Goal: Communication & Community: Answer question/provide support

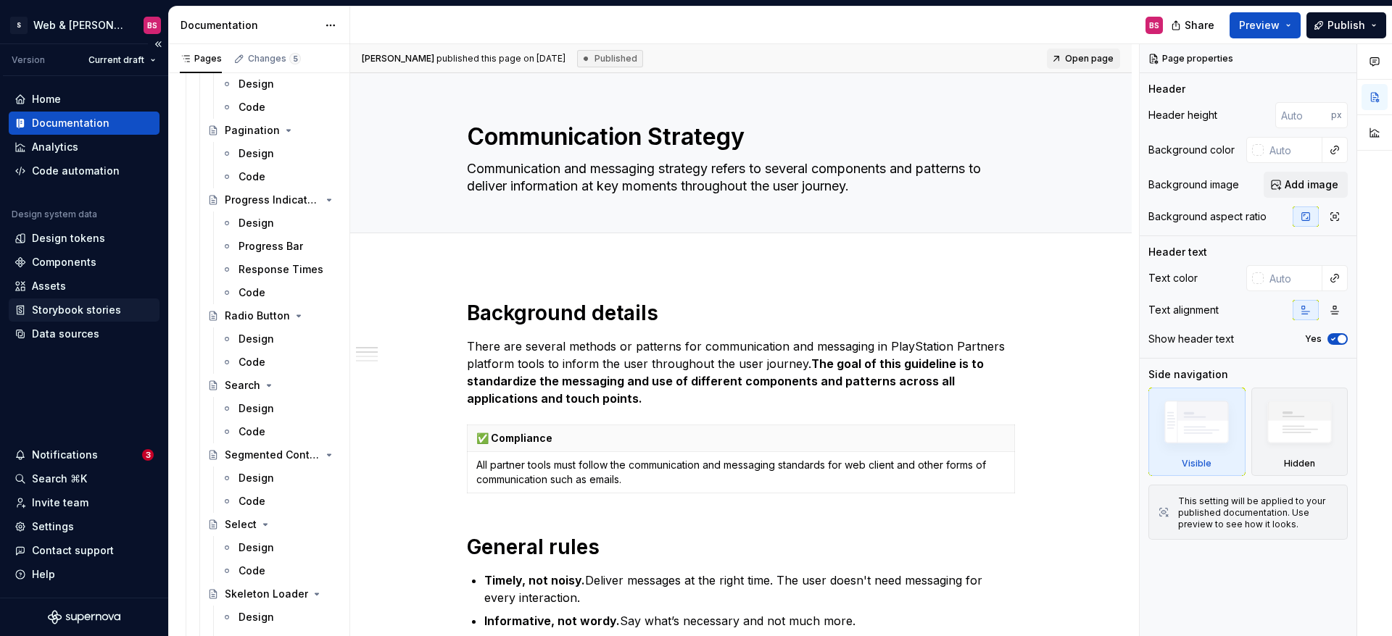
scroll to position [1636, 0]
type textarea "*"
click at [59, 504] on div "Invite team" at bounding box center [60, 503] width 57 height 14
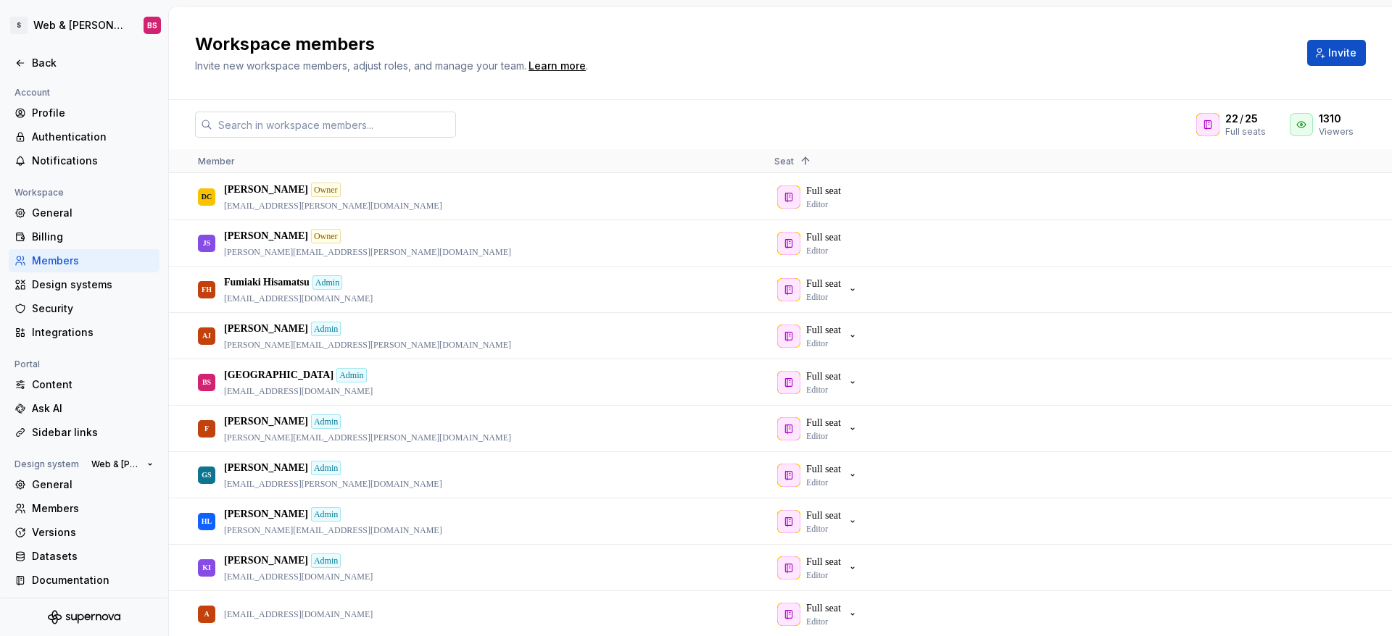
click at [398, 111] on div "22 / 25 Full seats 1310 Viewers Member Seat 1 DC Drew Chandler Owner drew.chand…" at bounding box center [780, 368] width 1223 height 536
click at [398, 120] on input "text" at bounding box center [334, 125] width 244 height 26
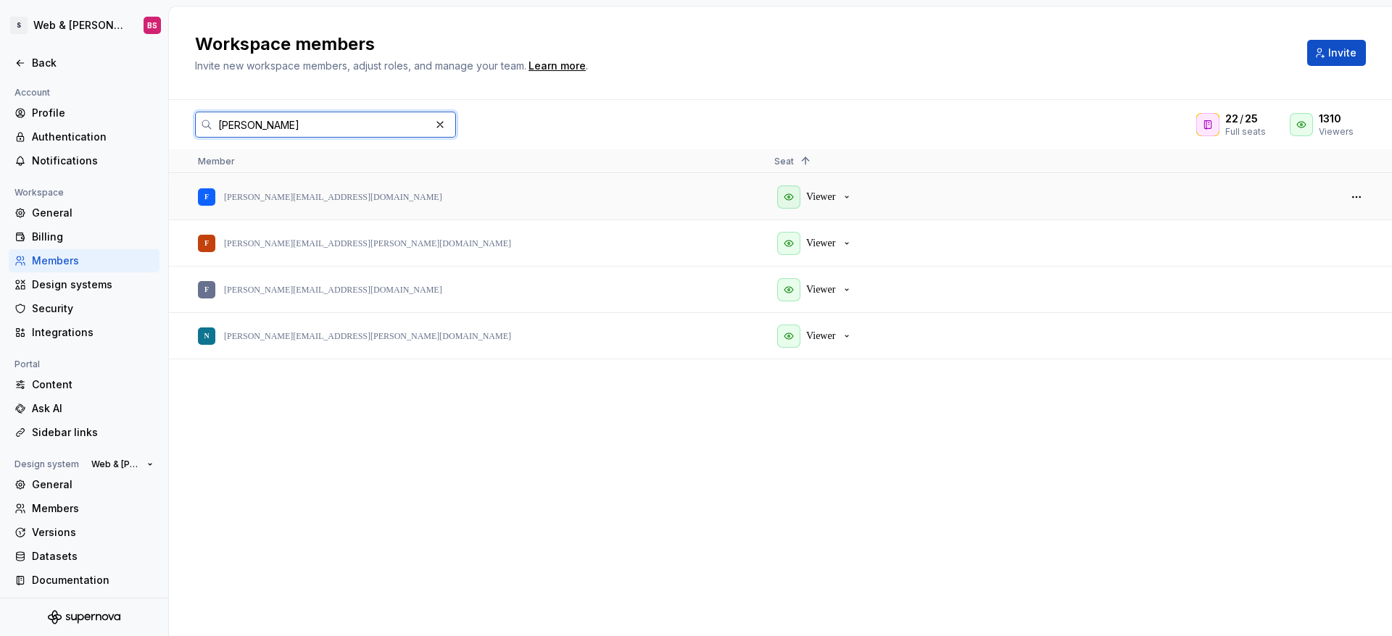
type input "fran"
drag, startPoint x: 862, startPoint y: 191, endPoint x: 855, endPoint y: 193, distance: 7.4
click at [861, 191] on div "Viewer" at bounding box center [1050, 197] width 552 height 44
click at [852, 196] on icon "button" at bounding box center [847, 197] width 12 height 12
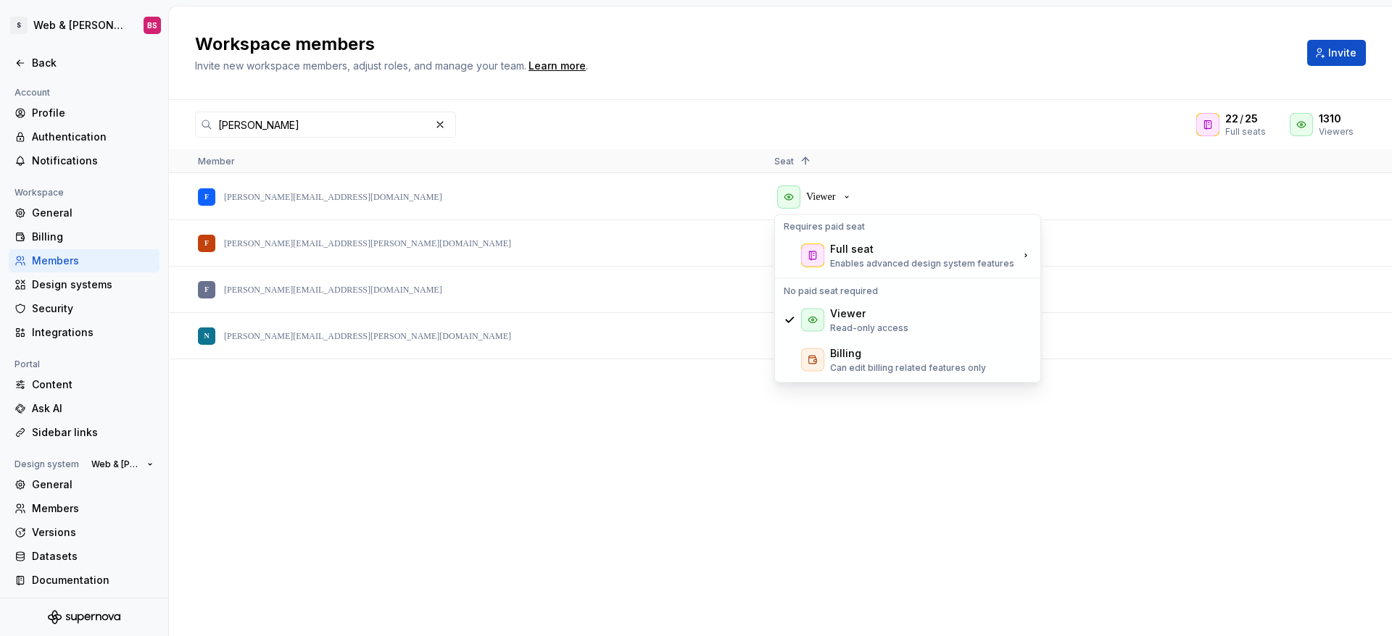
drag, startPoint x: 847, startPoint y: 64, endPoint x: 870, endPoint y: 57, distance: 24.1
click at [847, 64] on div "Workspace members Invite new workspace members, adjust roles, and manage your t…" at bounding box center [742, 53] width 1094 height 41
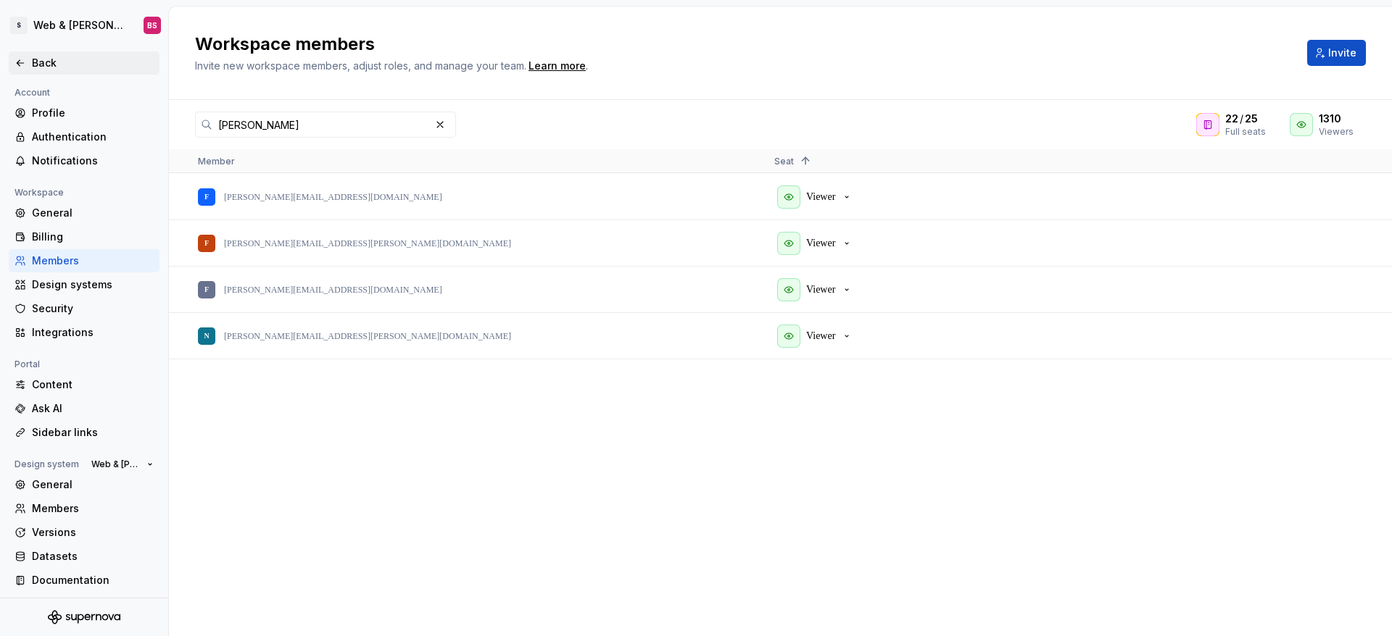
click at [24, 60] on icon at bounding box center [20, 63] width 12 height 12
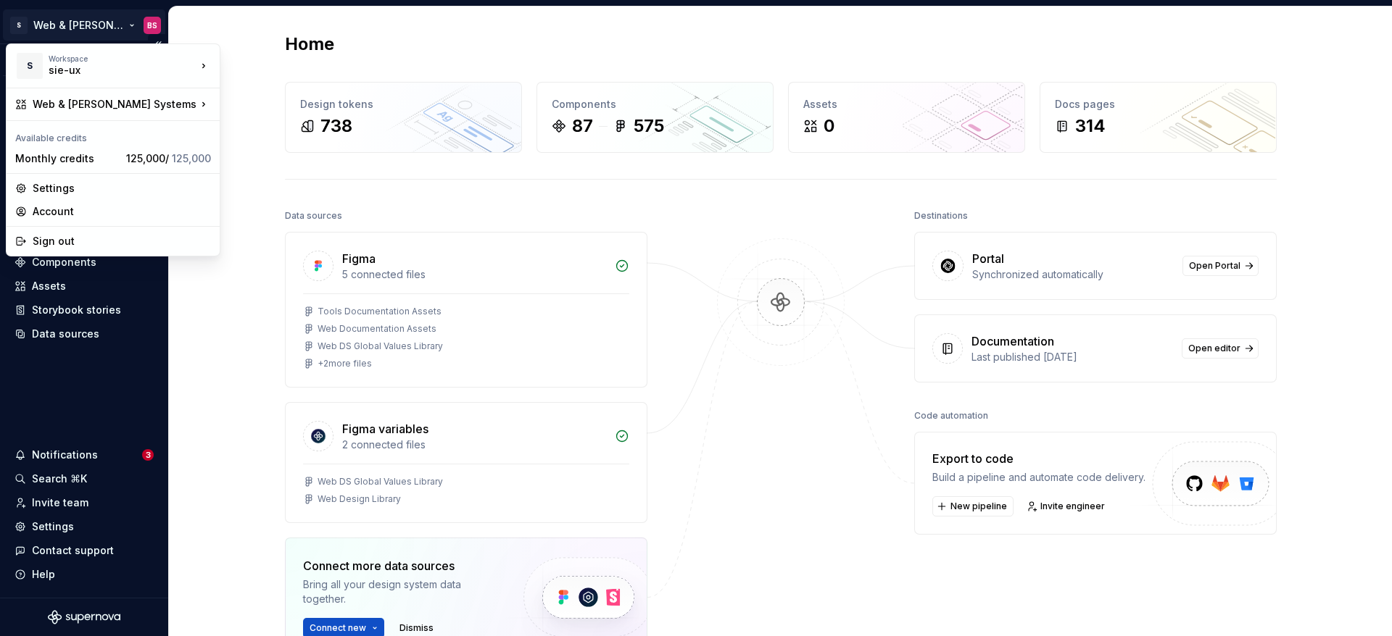
click at [66, 30] on html "S Web & Tools Design Systems BS Version Current draft Home Documentation Analyt…" at bounding box center [696, 318] width 1392 height 636
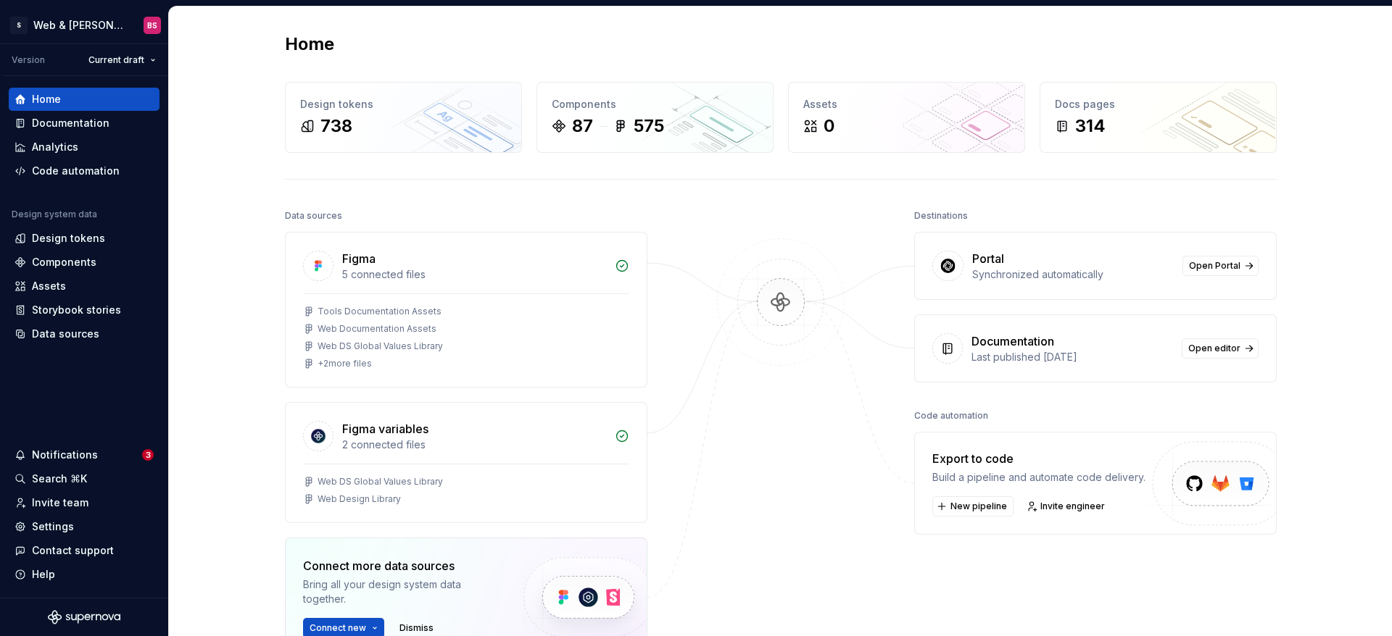
click at [239, 473] on html "S Web & Tools Design Systems BS Version Current draft Home Documentation Analyt…" at bounding box center [696, 318] width 1392 height 636
click at [78, 119] on div "Documentation" at bounding box center [71, 123] width 78 height 14
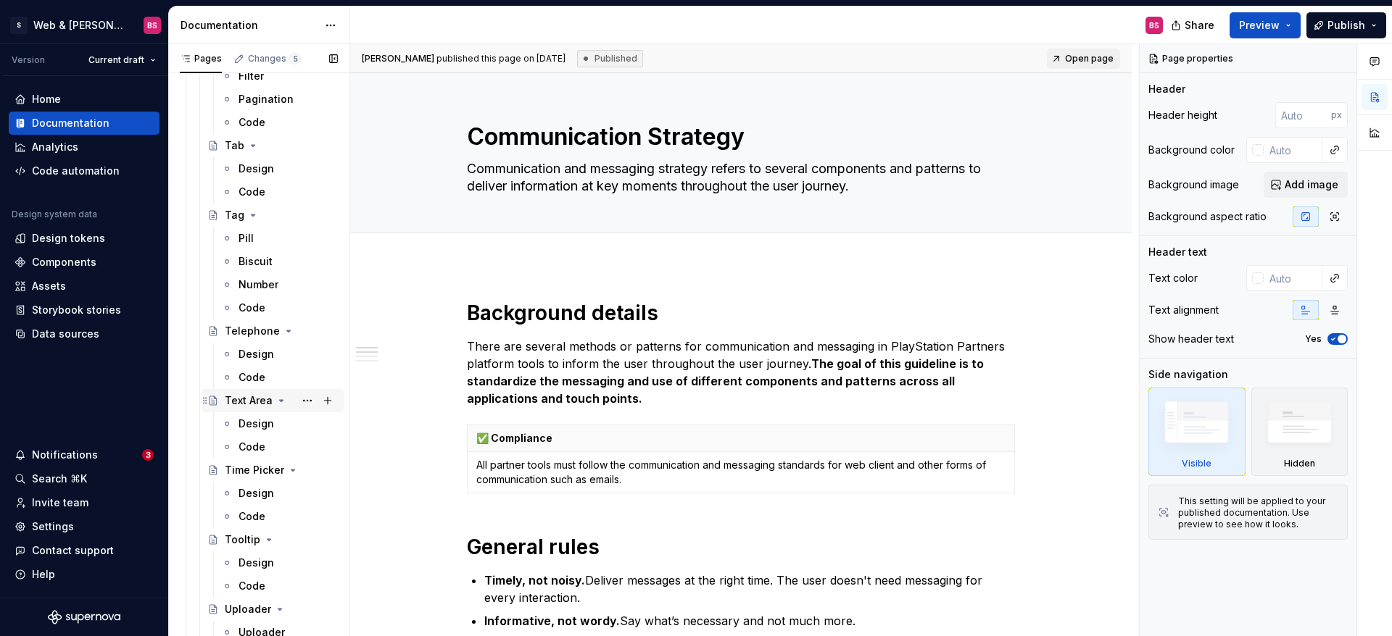
scroll to position [2524, 0]
click at [261, 560] on div "Design" at bounding box center [256, 561] width 36 height 14
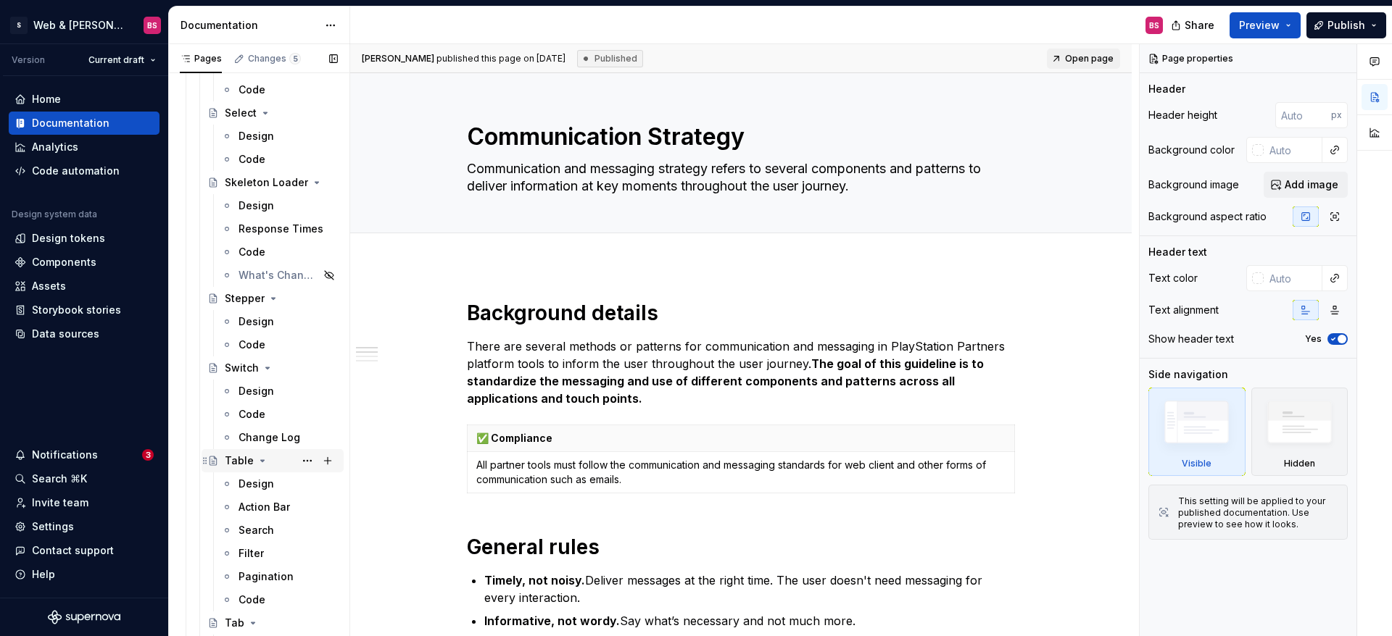
scroll to position [2027, 0]
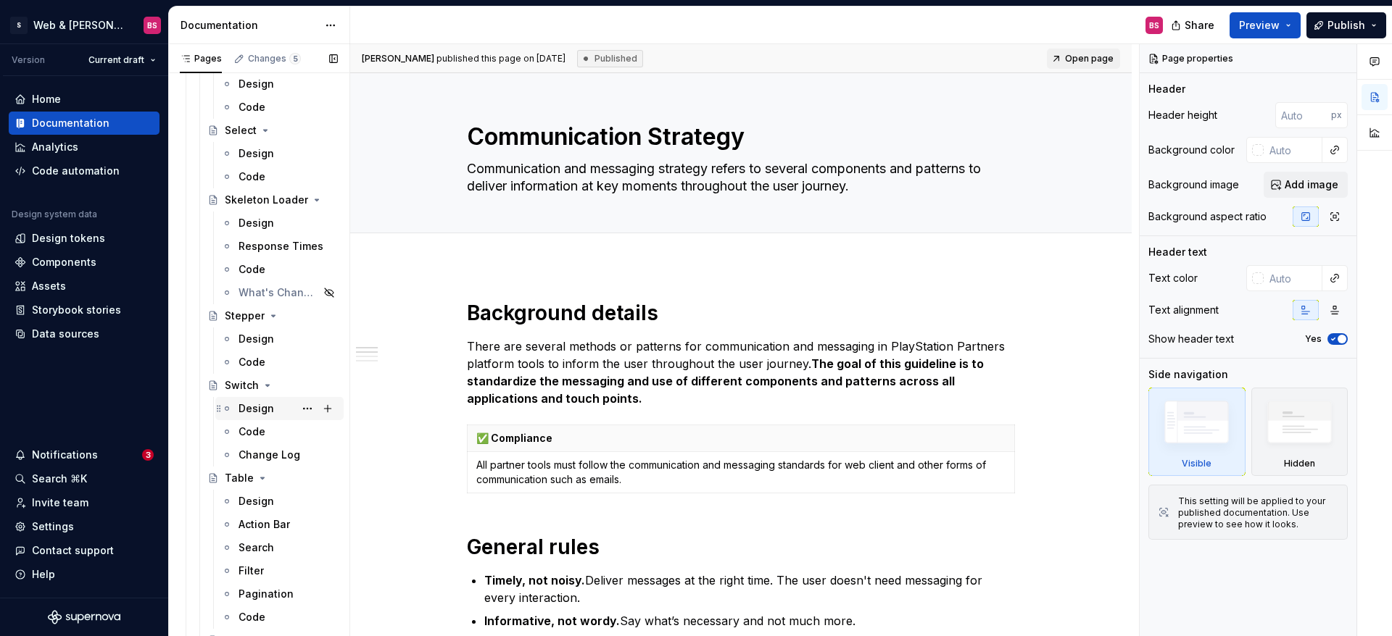
click at [255, 403] on div "Design" at bounding box center [256, 409] width 36 height 14
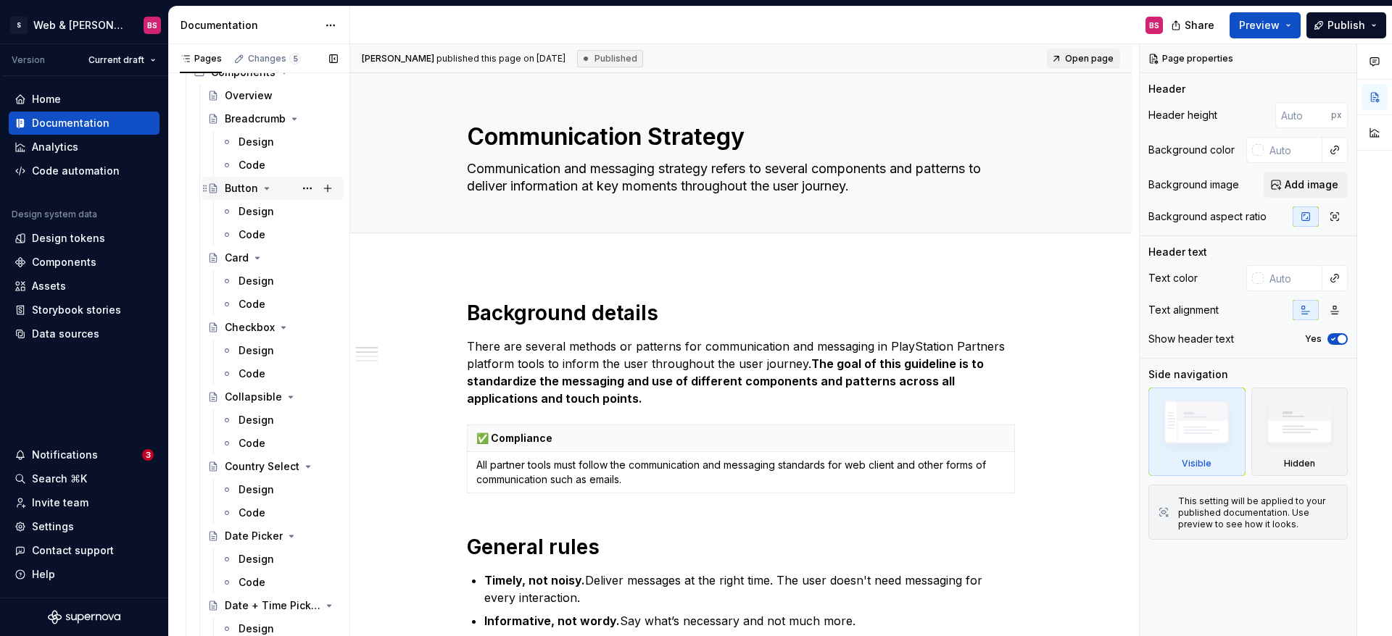
scroll to position [436, 0]
click at [255, 212] on div "Design" at bounding box center [256, 214] width 36 height 14
type textarea "*"
click at [69, 502] on div "Invite team" at bounding box center [60, 503] width 57 height 14
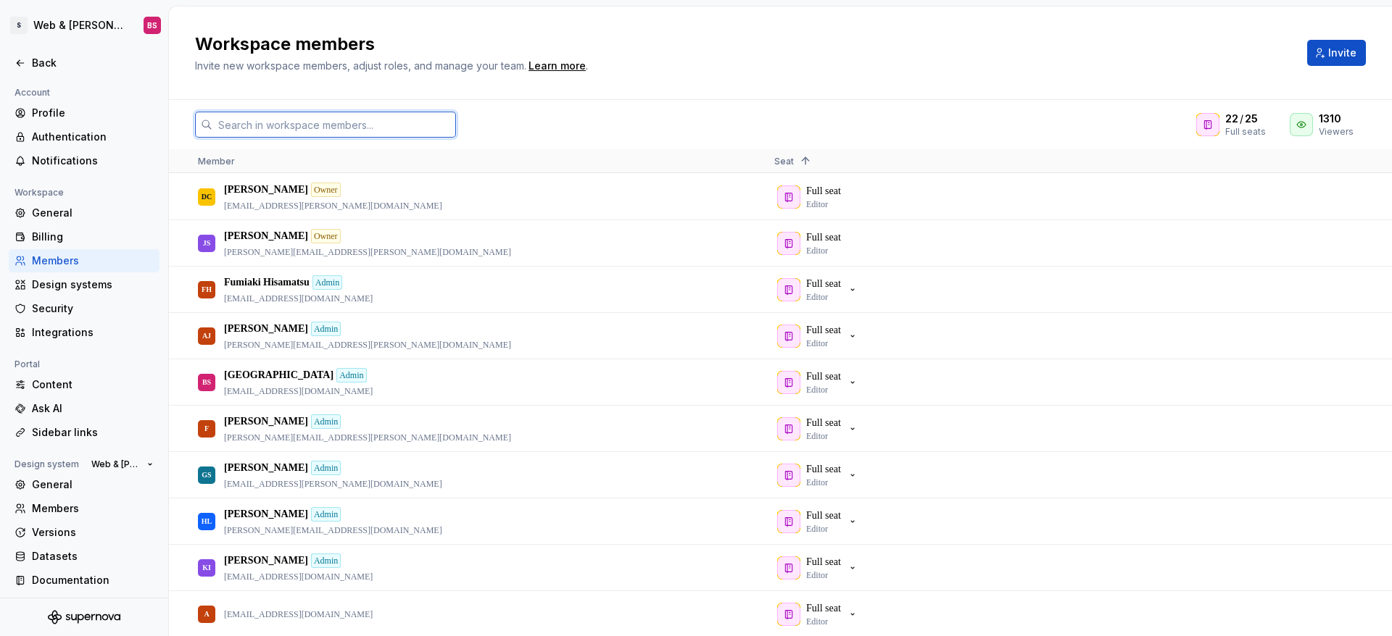
click at [339, 126] on input "text" at bounding box center [334, 125] width 244 height 26
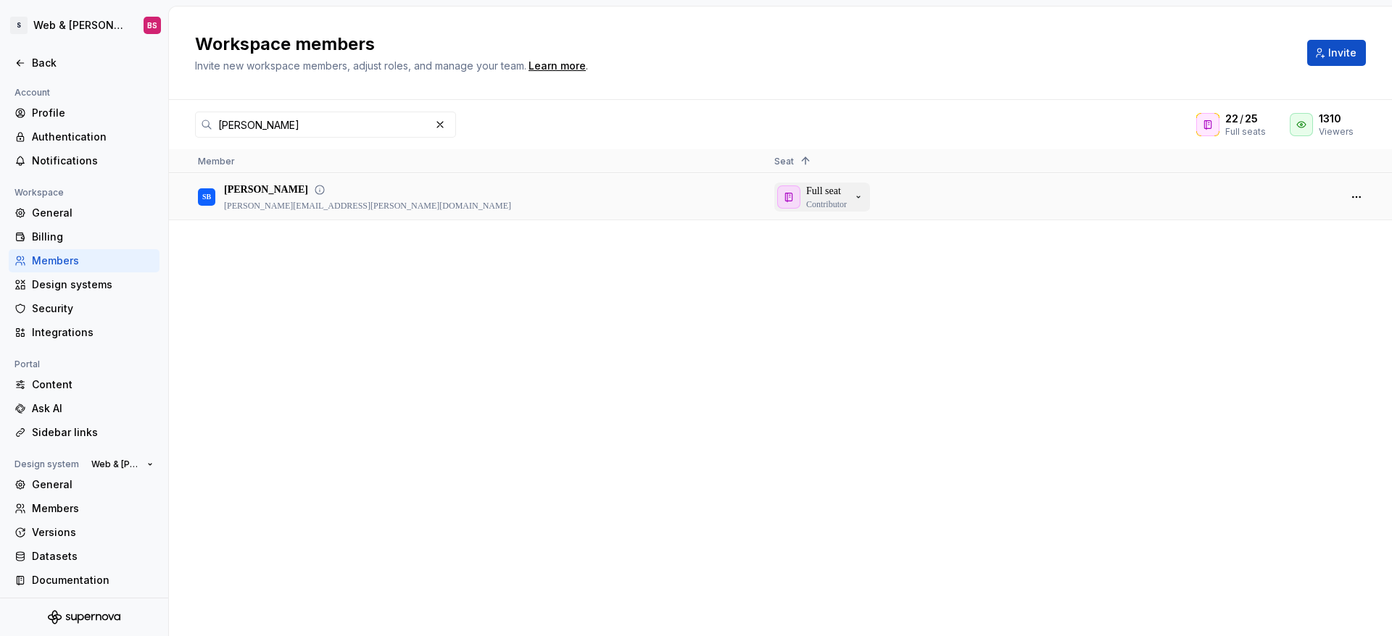
click at [864, 198] on icon "button" at bounding box center [858, 197] width 12 height 12
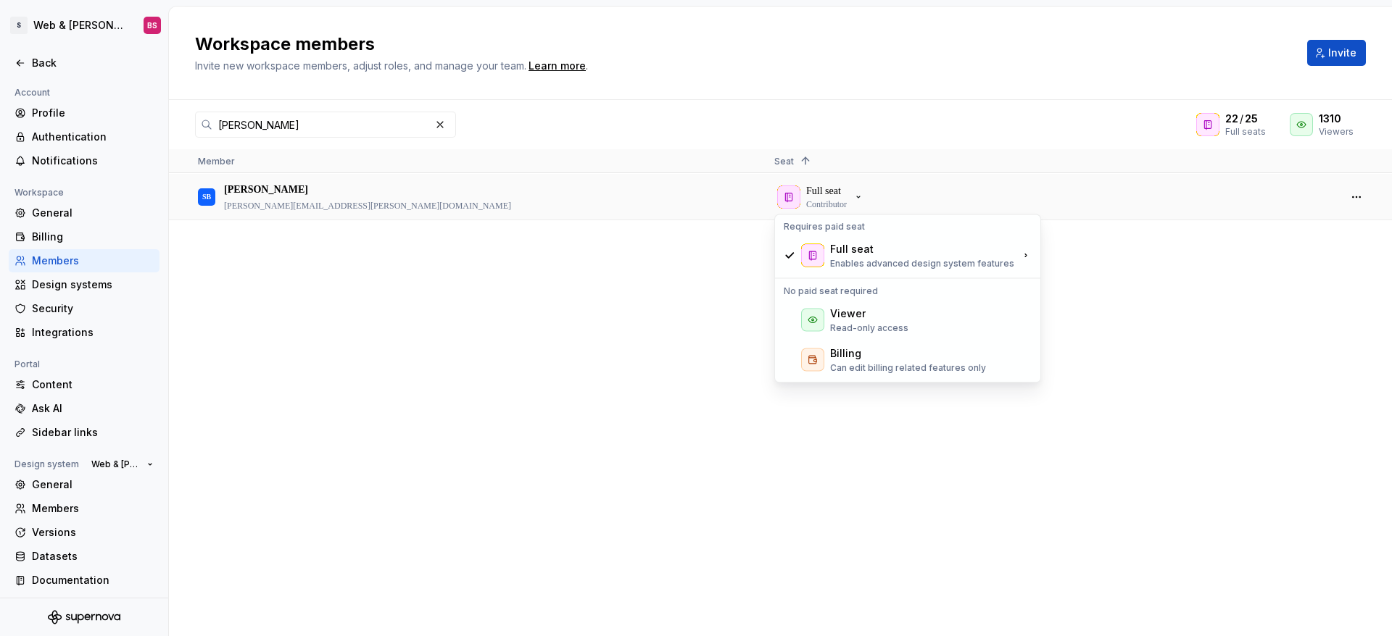
click at [463, 317] on div "SB Seth Barton seth.barton@sony.com Full seat Contributor" at bounding box center [780, 405] width 1223 height 462
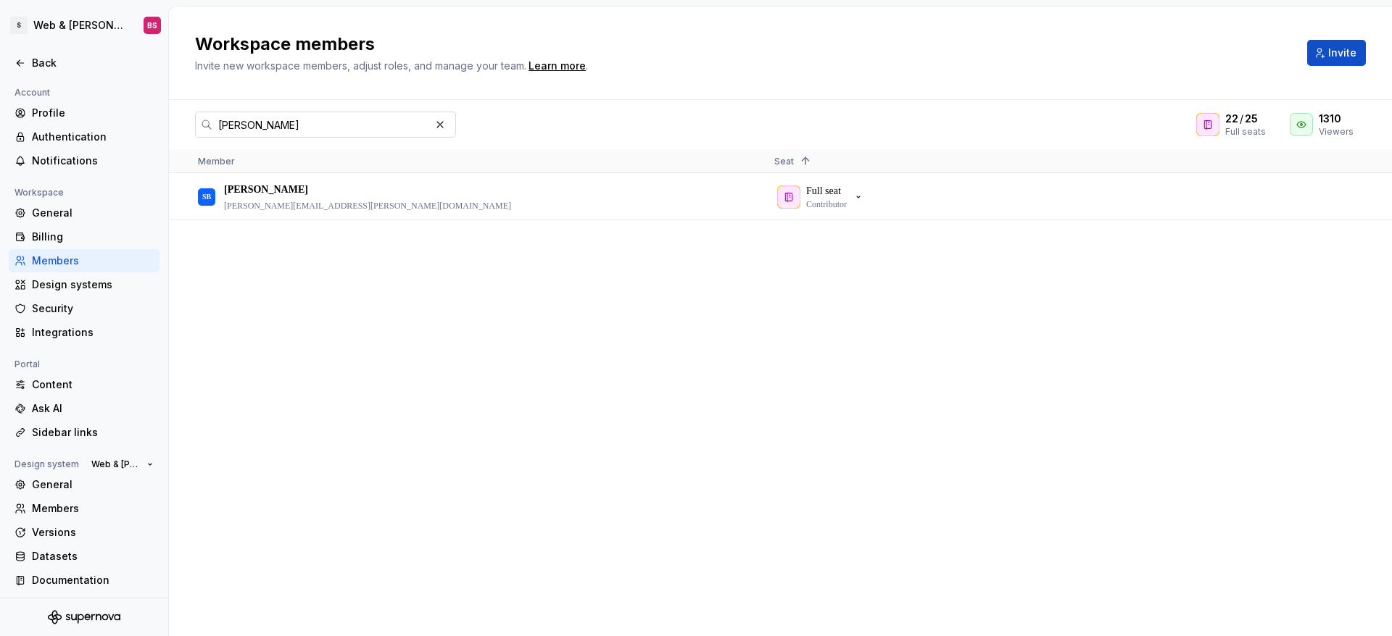
click at [291, 129] on input "seth" at bounding box center [320, 125] width 217 height 26
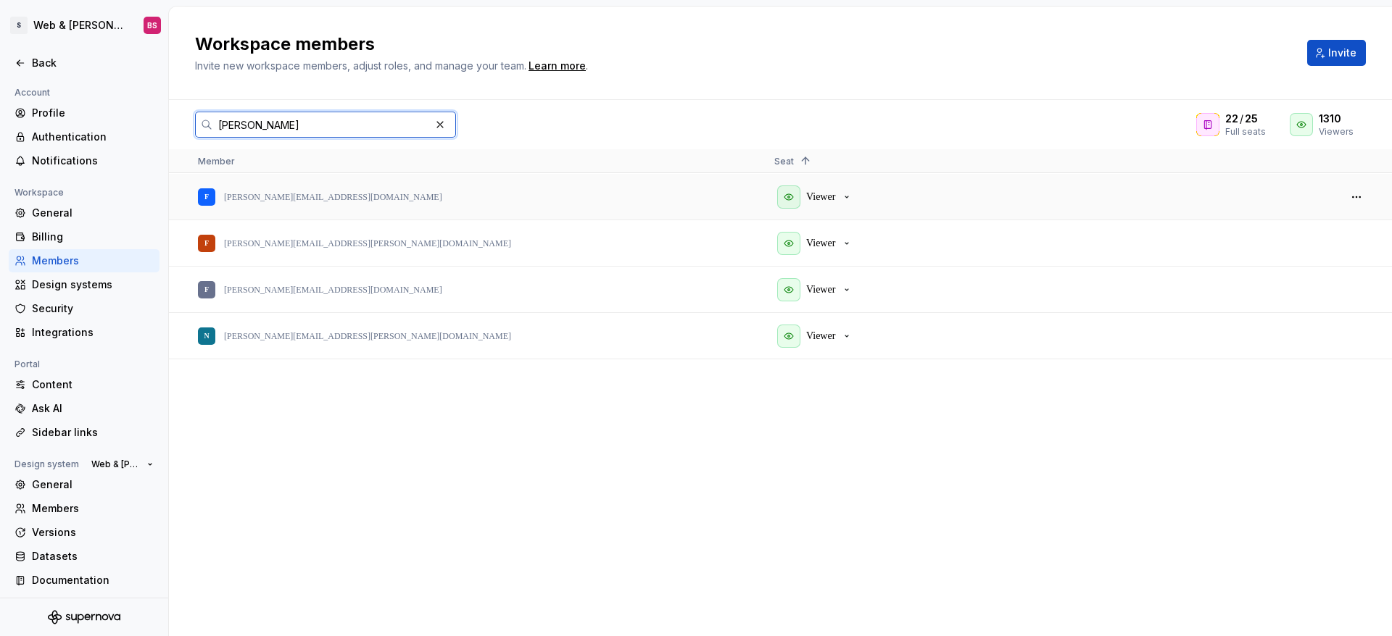
type input "fran"
click at [551, 199] on div "F francesca.leung@sony.com" at bounding box center [474, 197] width 553 height 44
click at [835, 191] on p "Viewer" at bounding box center [820, 197] width 29 height 14
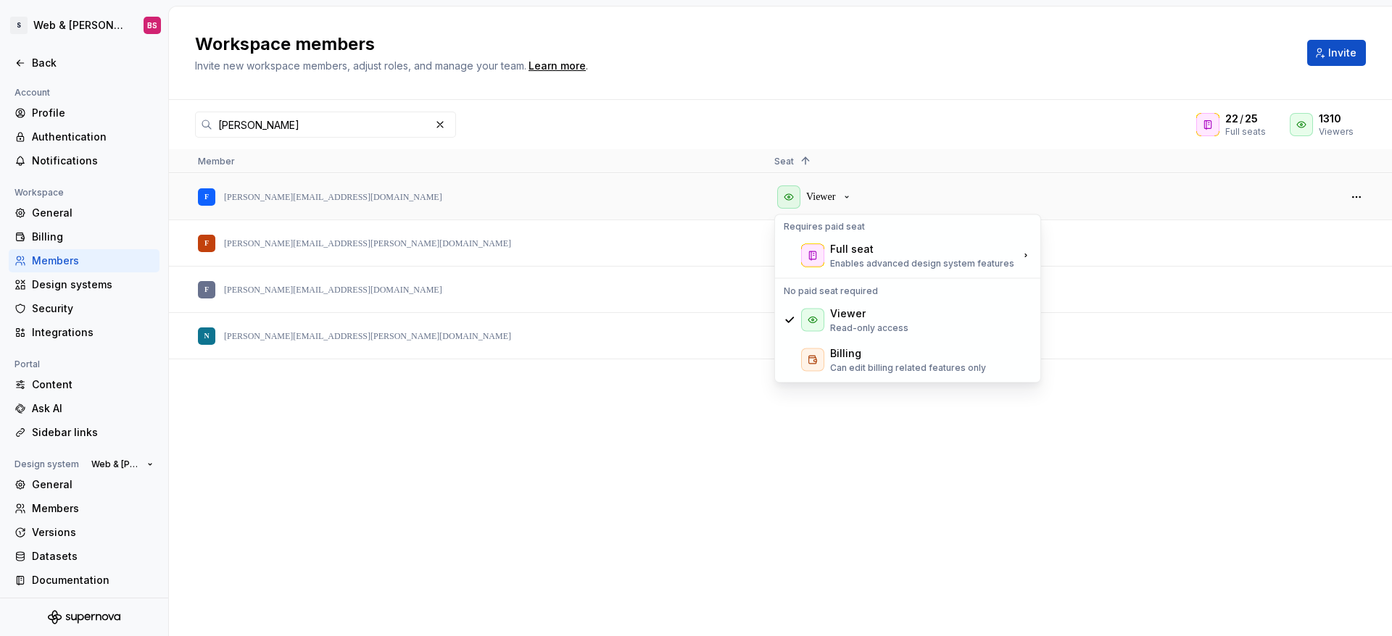
click at [816, 446] on div "F francesca.leung@sony.com Viewer F francis.wu@sony.com Viewer F frankie.chen1@…" at bounding box center [780, 405] width 1223 height 462
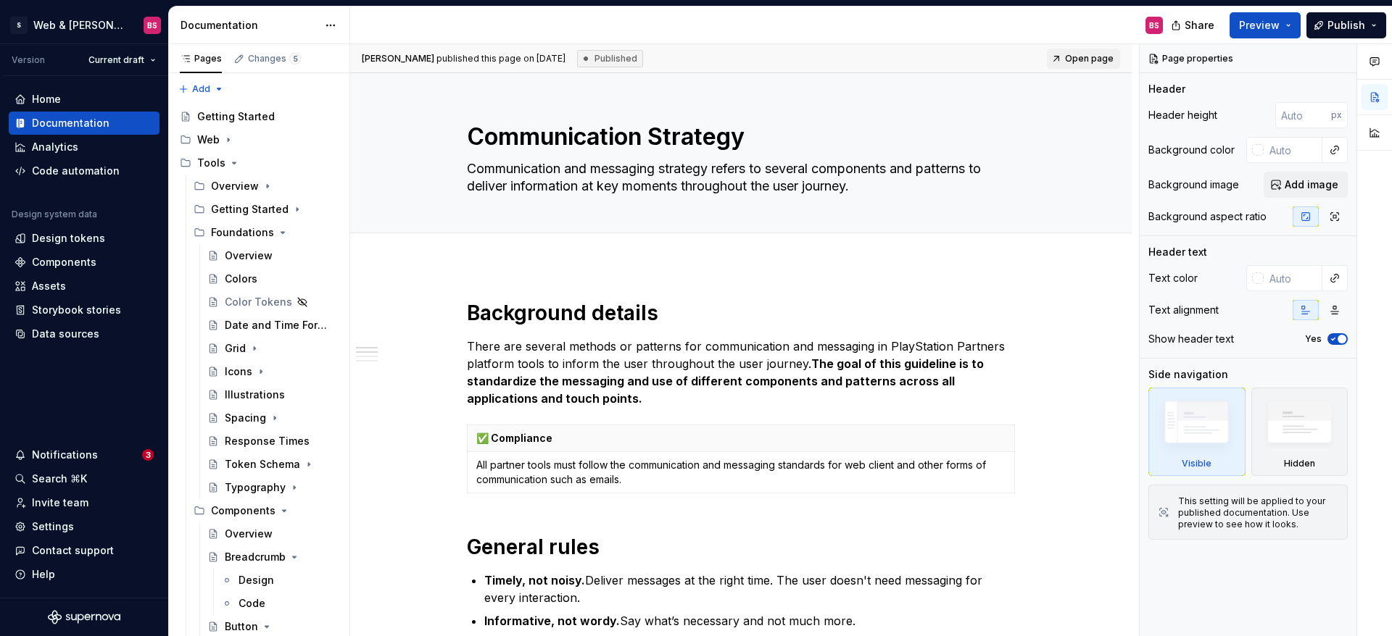
type textarea "*"
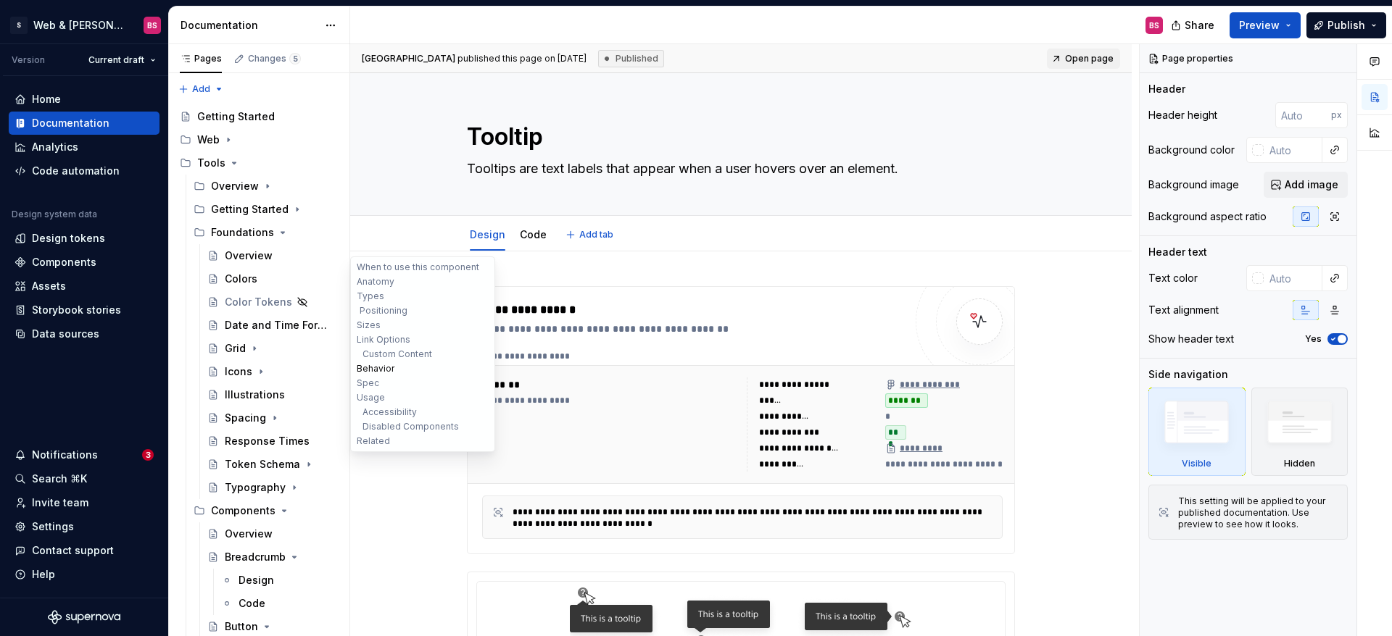
type textarea "*"
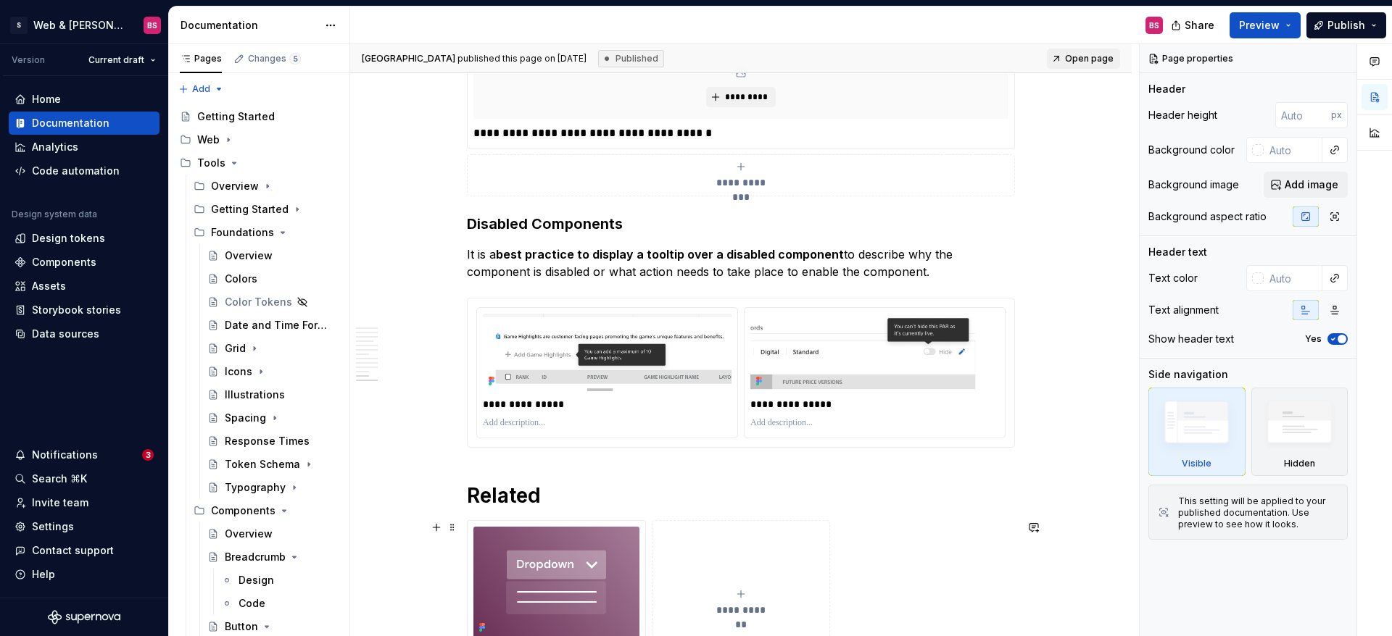
scroll to position [4813, 0]
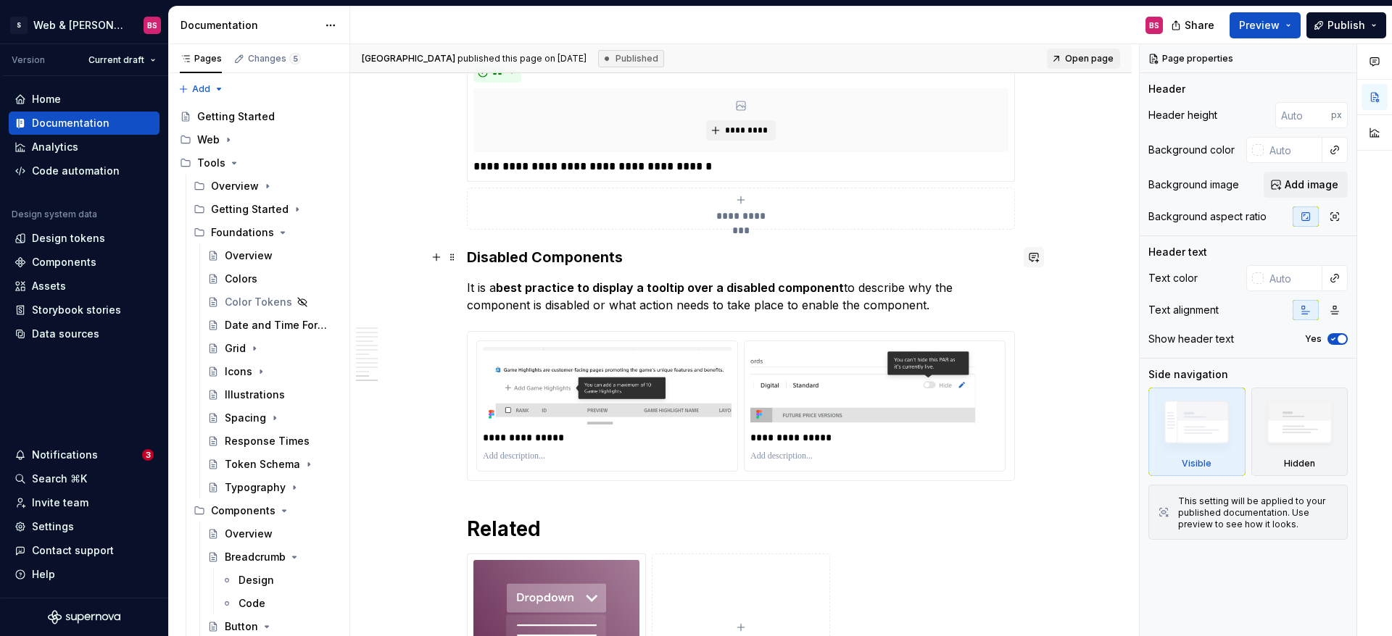
click at [1040, 258] on button "button" at bounding box center [1033, 257] width 20 height 20
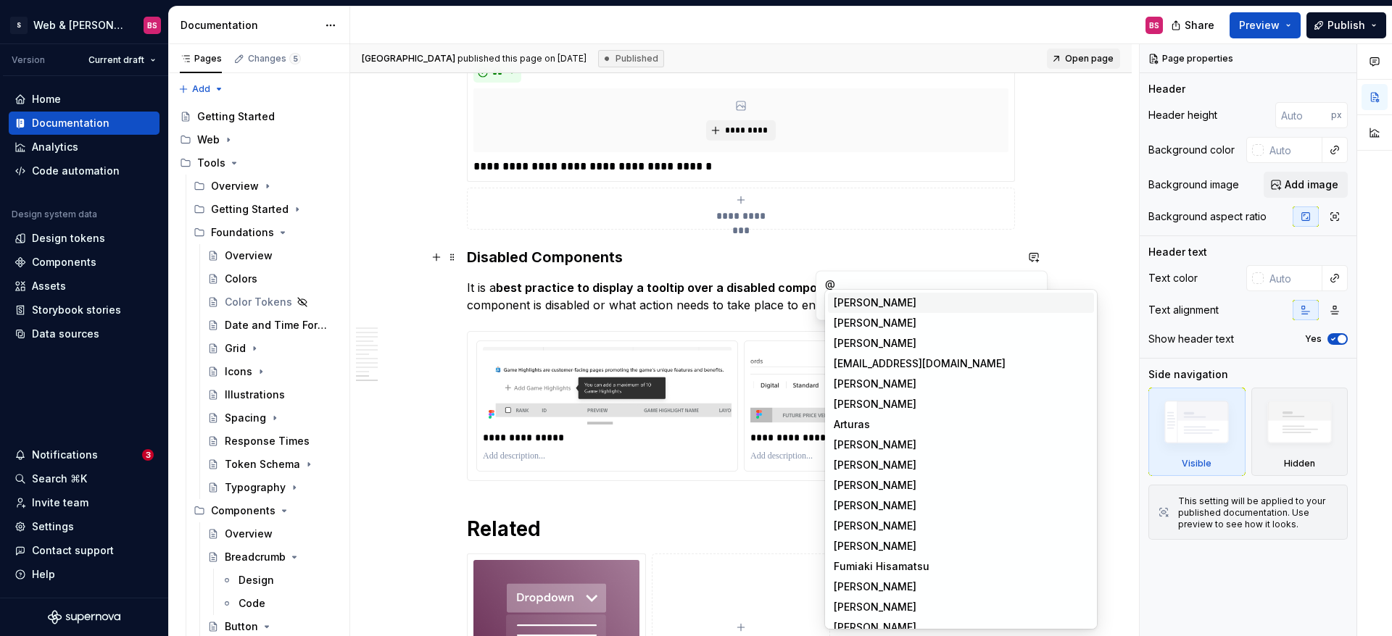
drag, startPoint x: 864, startPoint y: 281, endPoint x: 875, endPoint y: 302, distance: 23.7
click at [864, 281] on p "@" at bounding box center [931, 283] width 213 height 15
click at [847, 286] on p "@" at bounding box center [931, 283] width 213 height 15
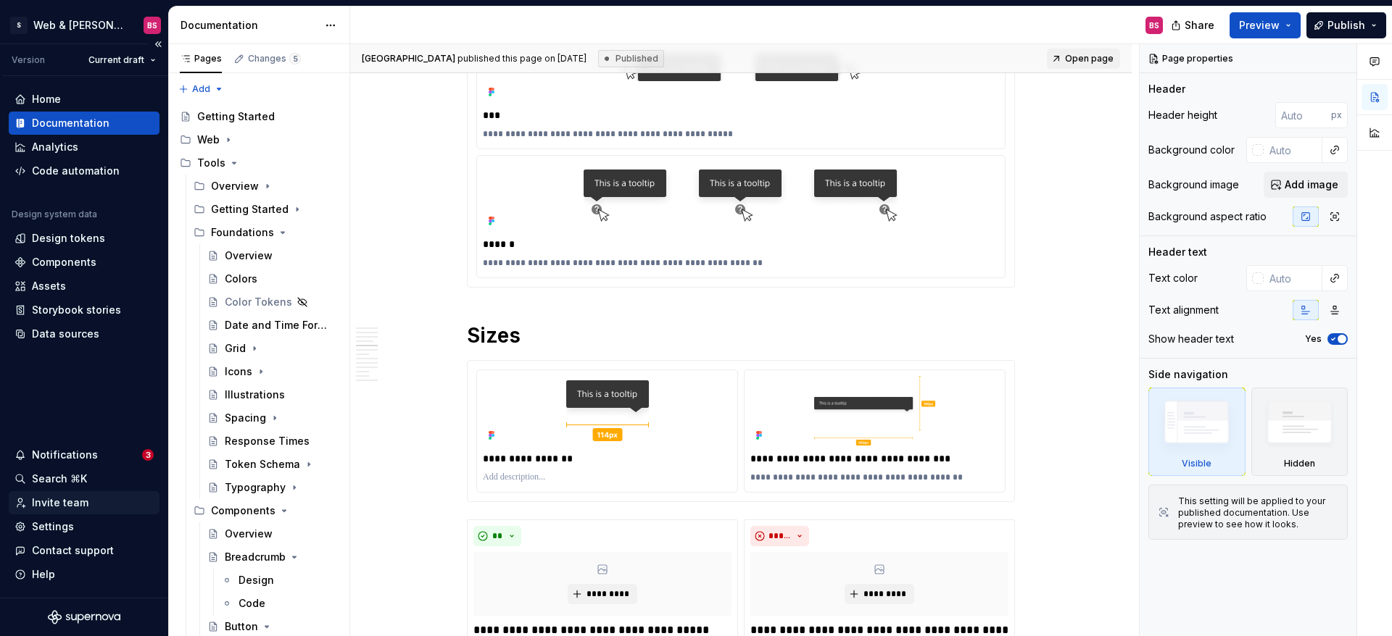
scroll to position [1468, 0]
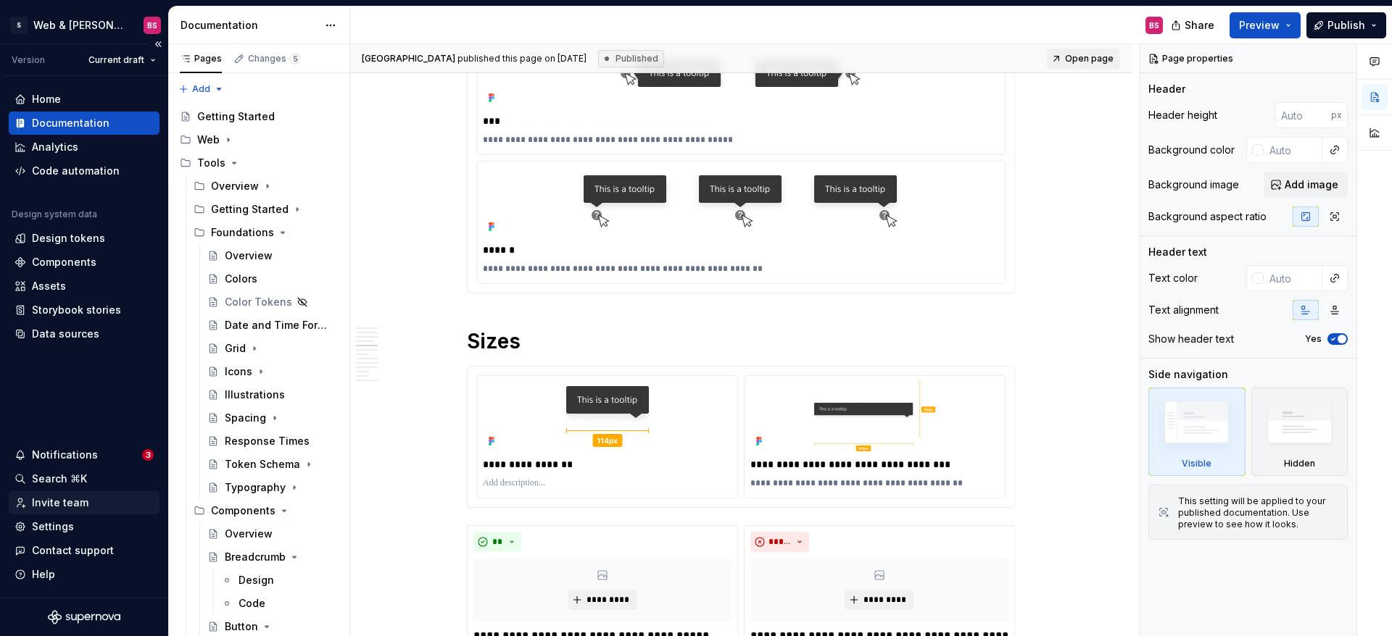
type textarea "*"
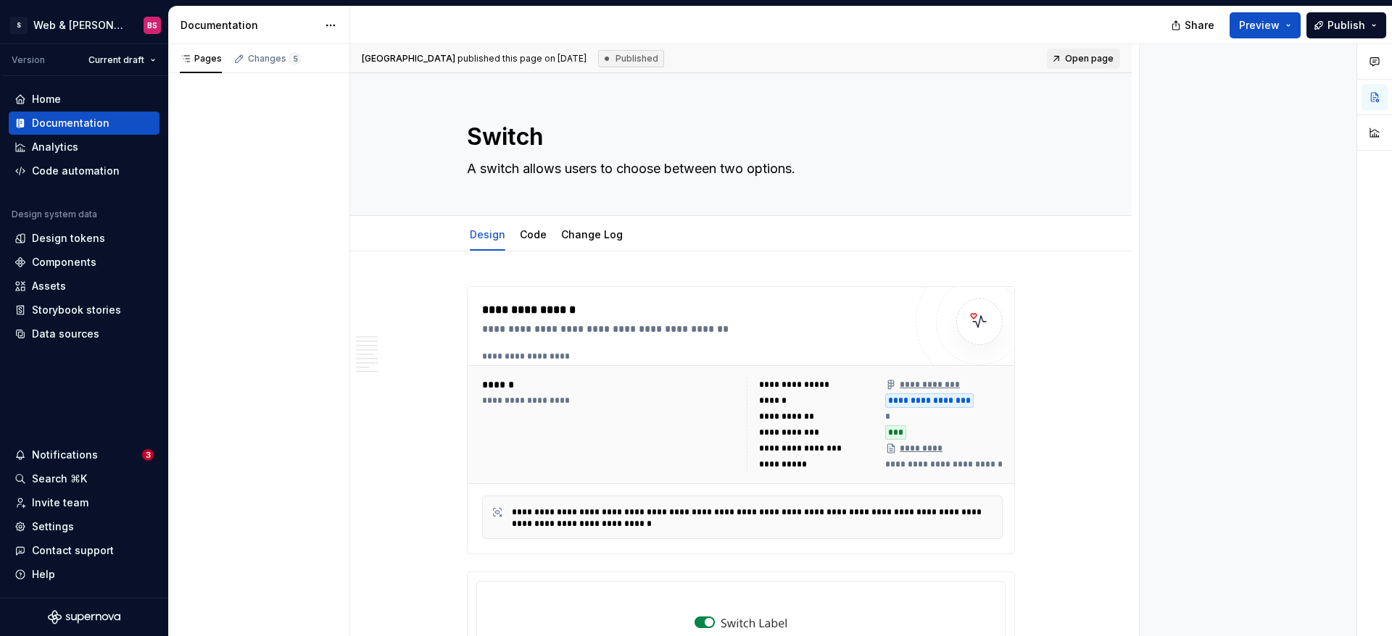
type textarea "*"
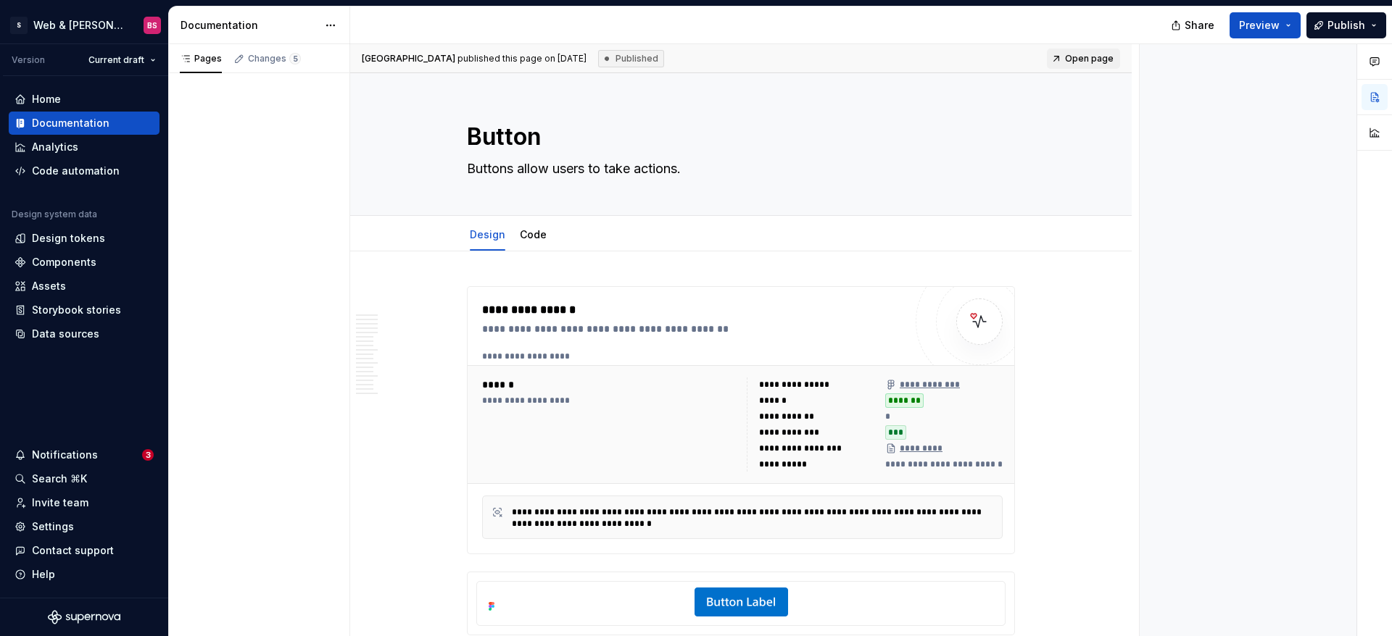
type textarea "*"
